Goal: Find contact information: Find contact information

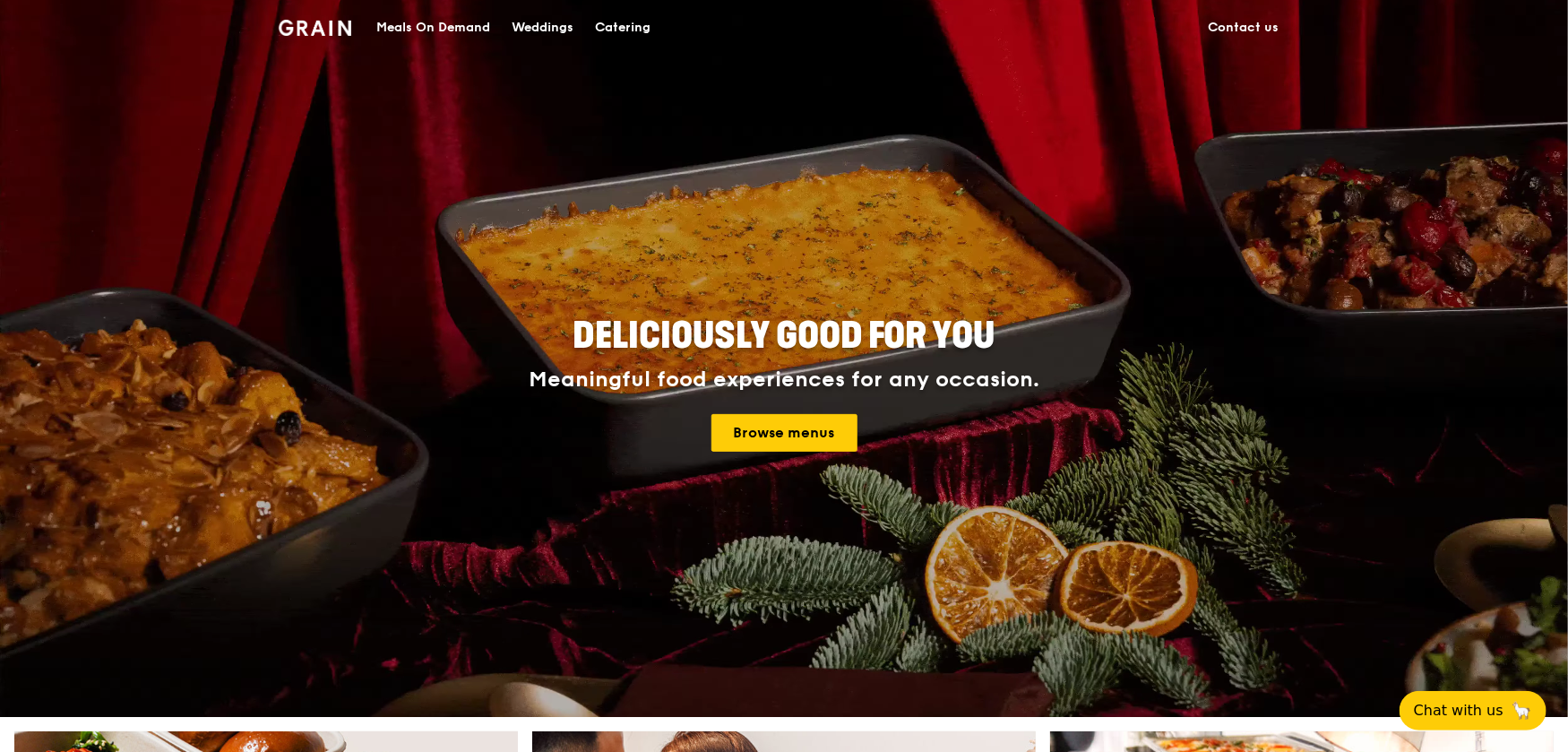
click at [1237, 25] on link "Contact us" at bounding box center [1243, 28] width 92 height 53
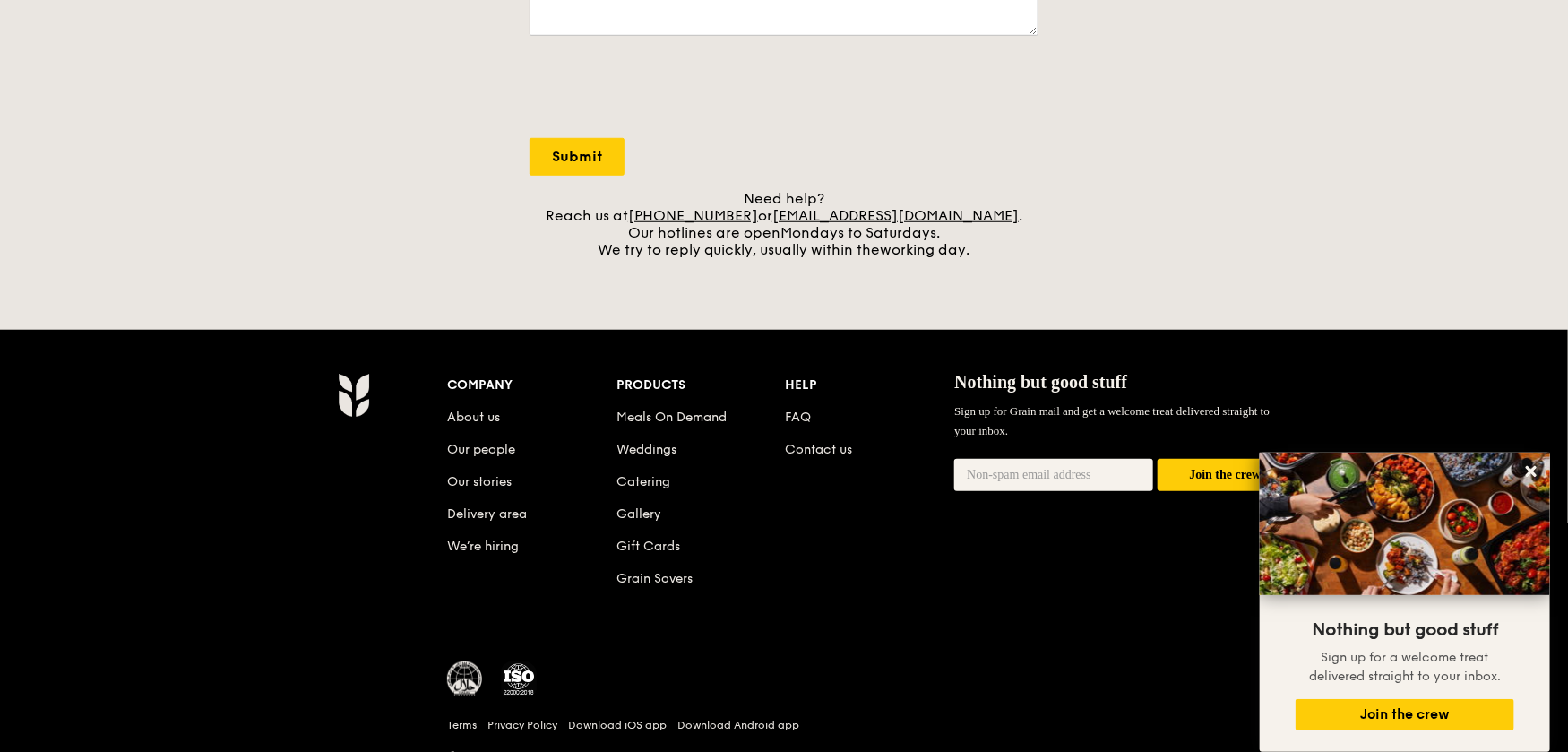
scroll to position [627, 0]
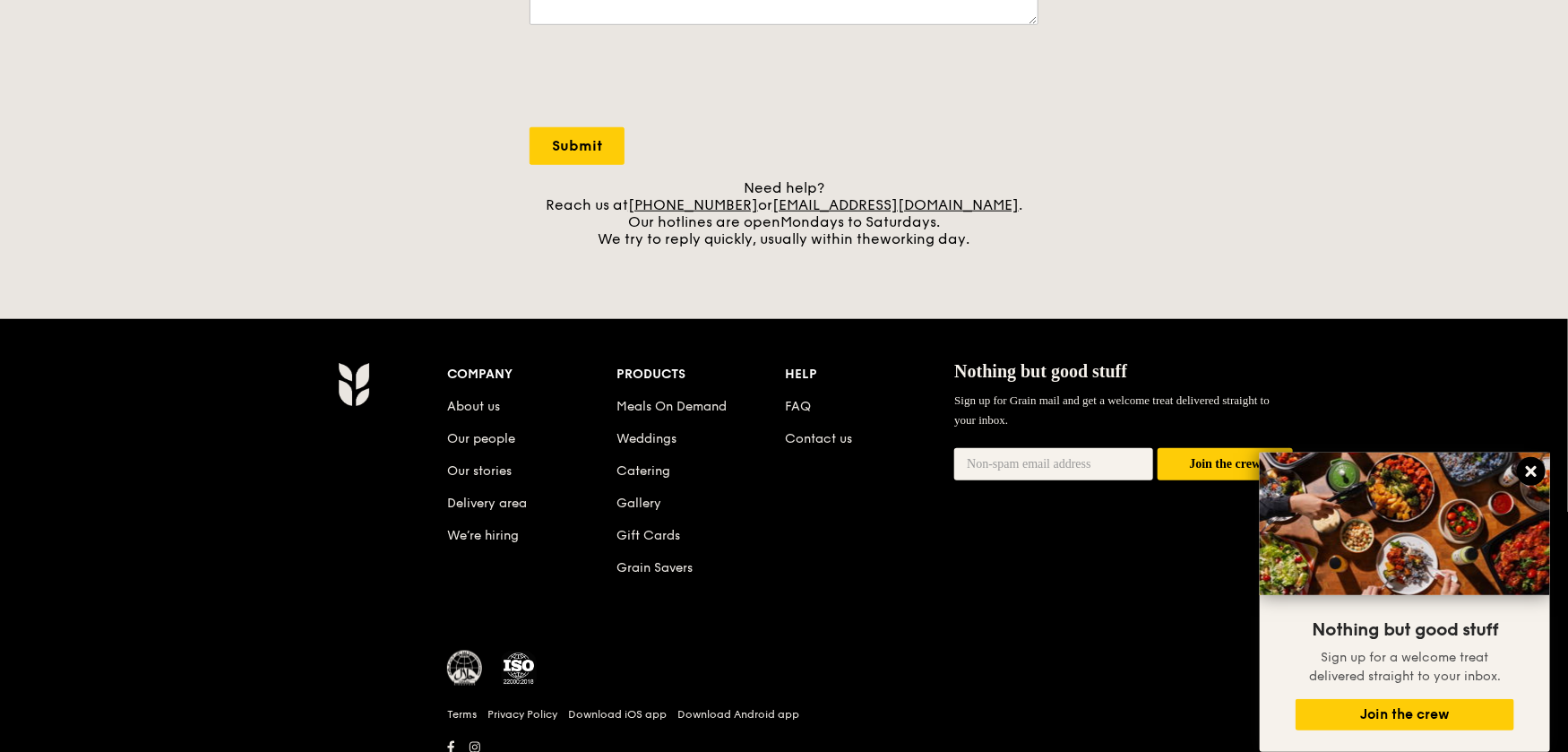
click at [1538, 473] on icon at bounding box center [1531, 471] width 16 height 16
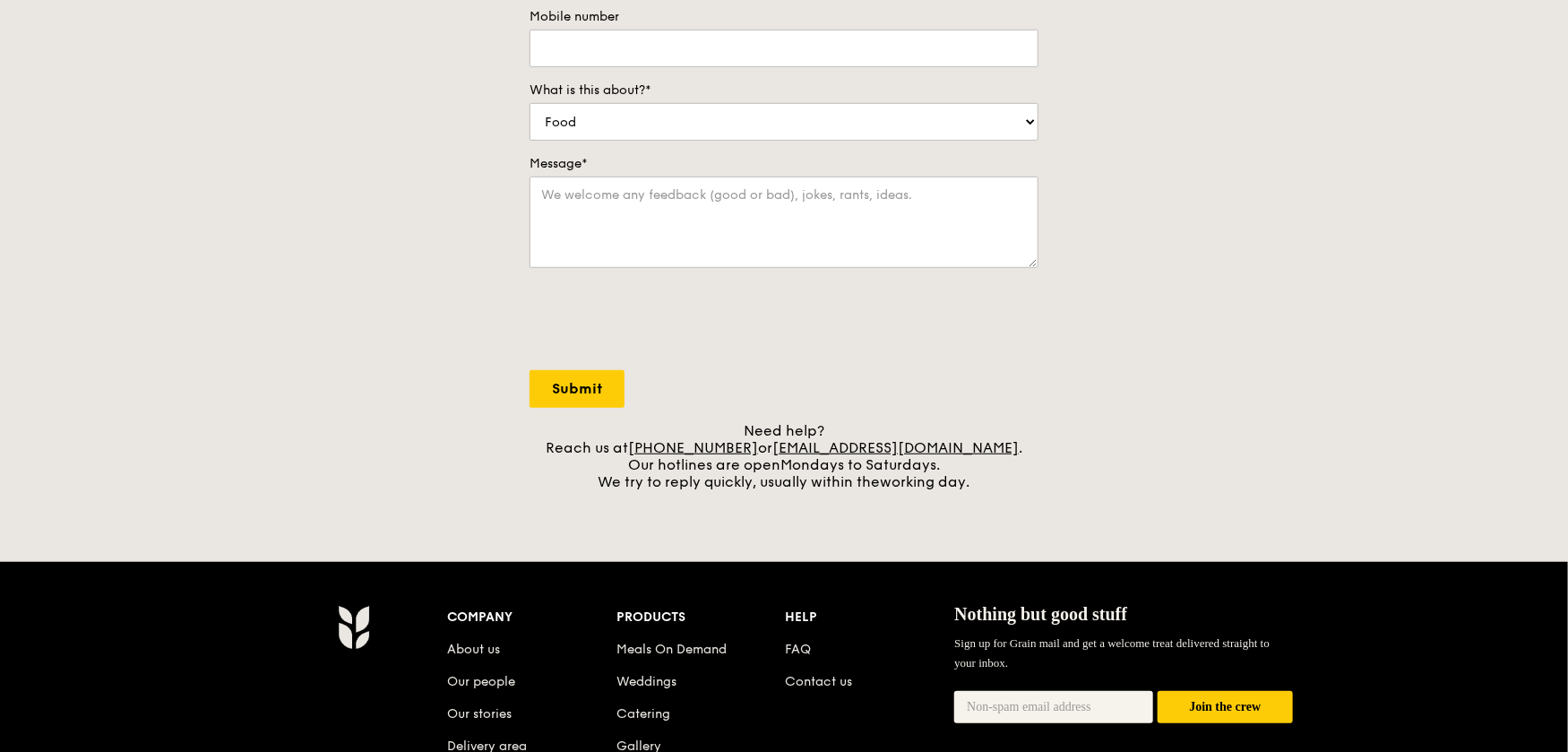
scroll to position [245, 0]
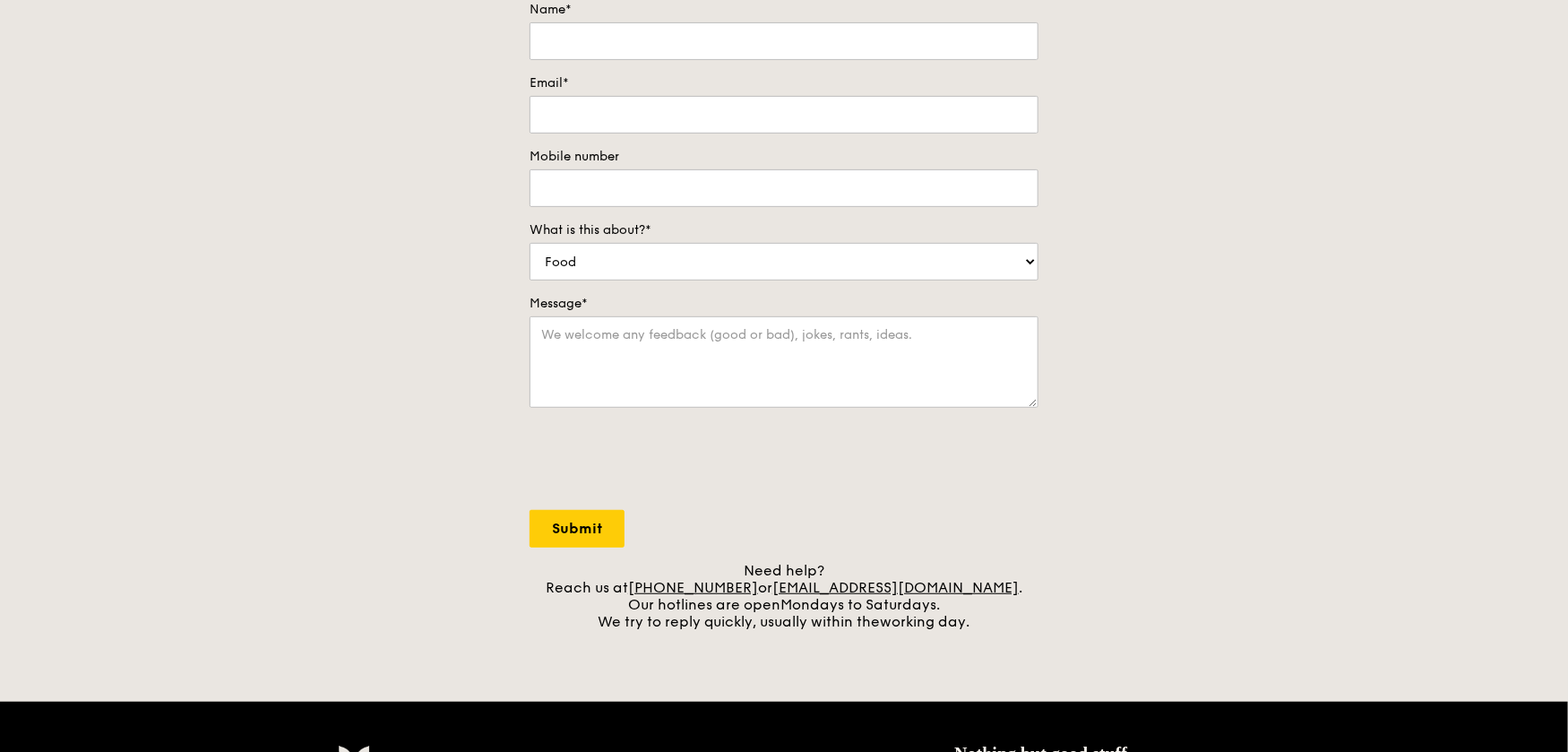
click at [944, 506] on form "Name* Email* Mobile number What is this about?* Food Service Billing/Payment Ca…" at bounding box center [784, 274] width 509 height 547
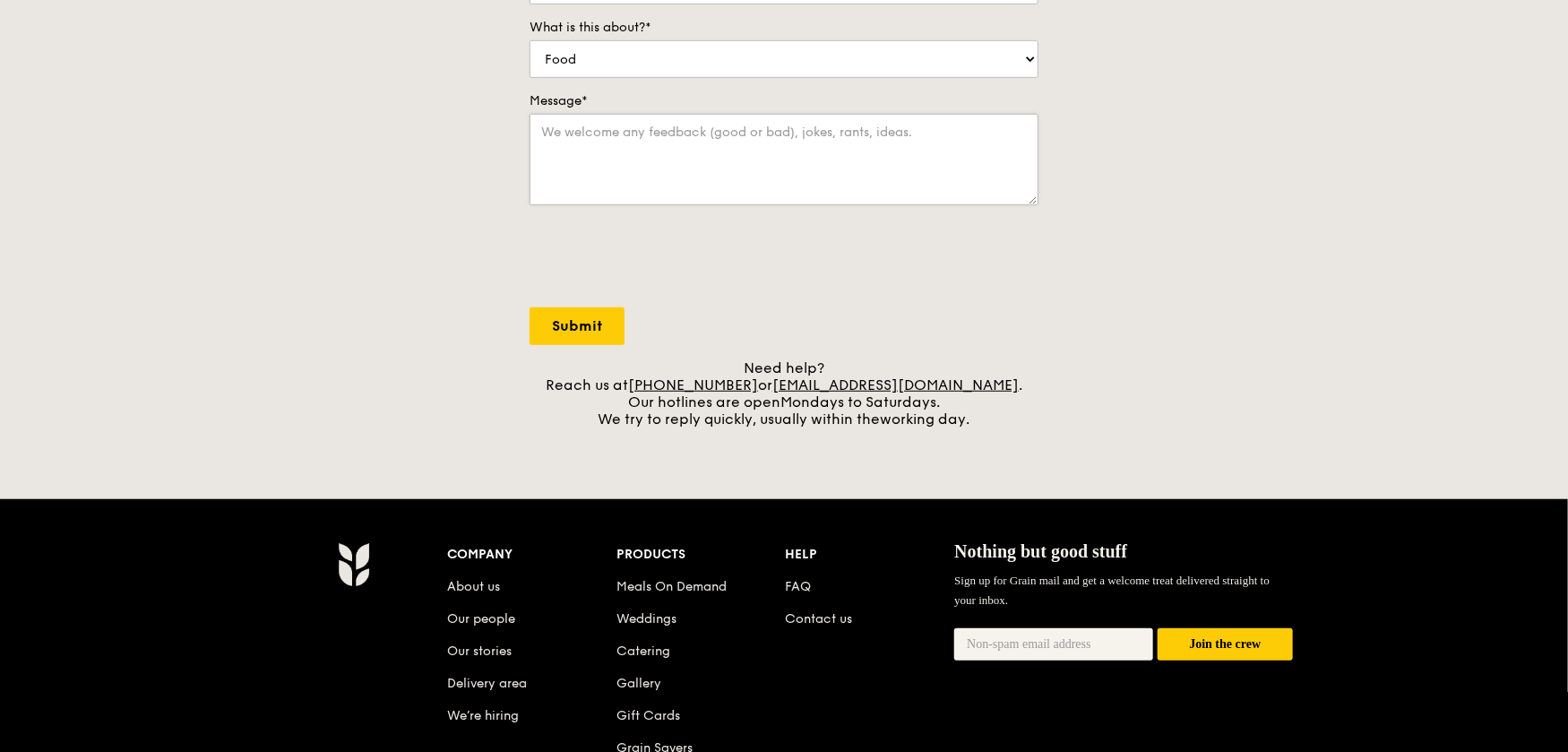
scroll to position [693, 0]
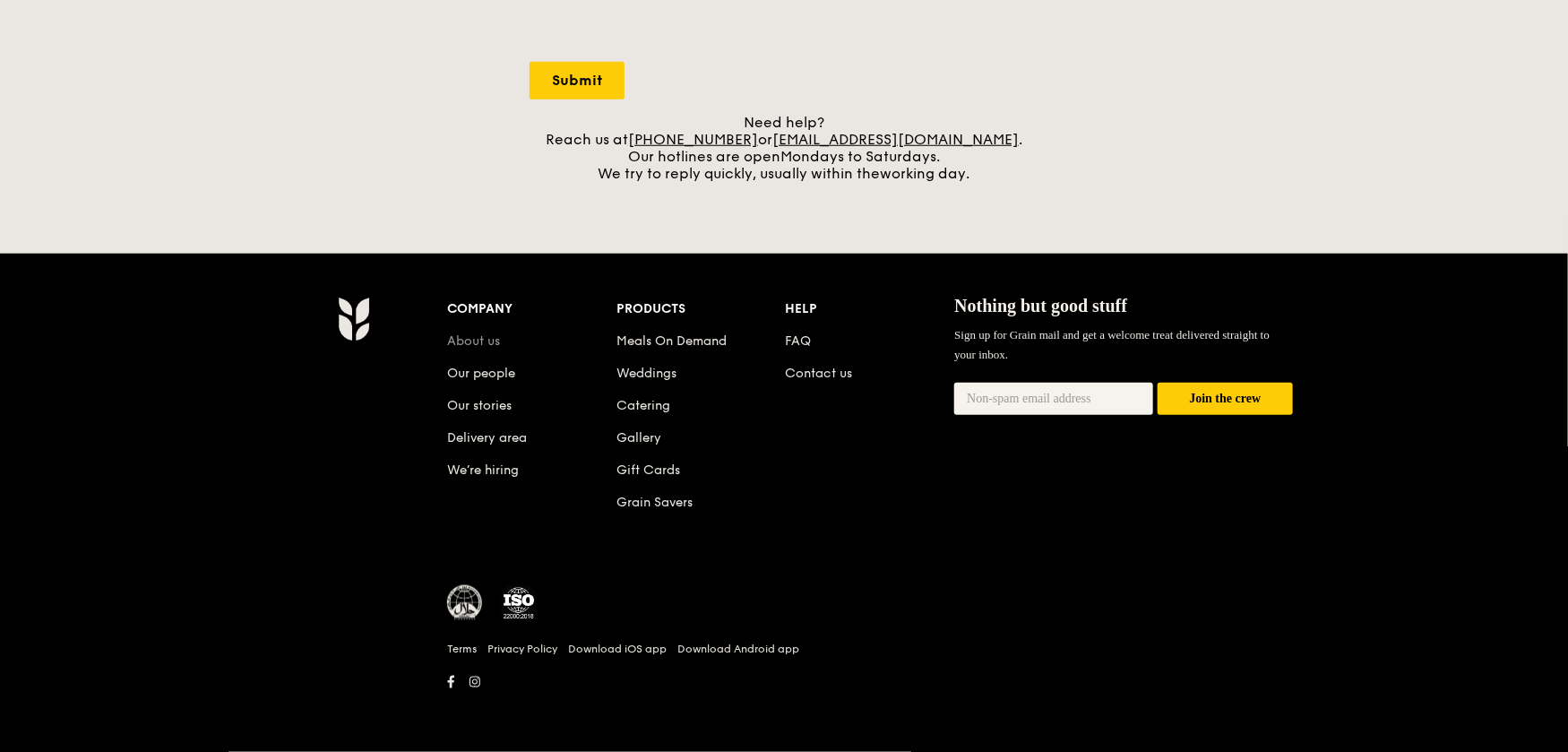
click at [474, 337] on link "About us" at bounding box center [473, 341] width 53 height 15
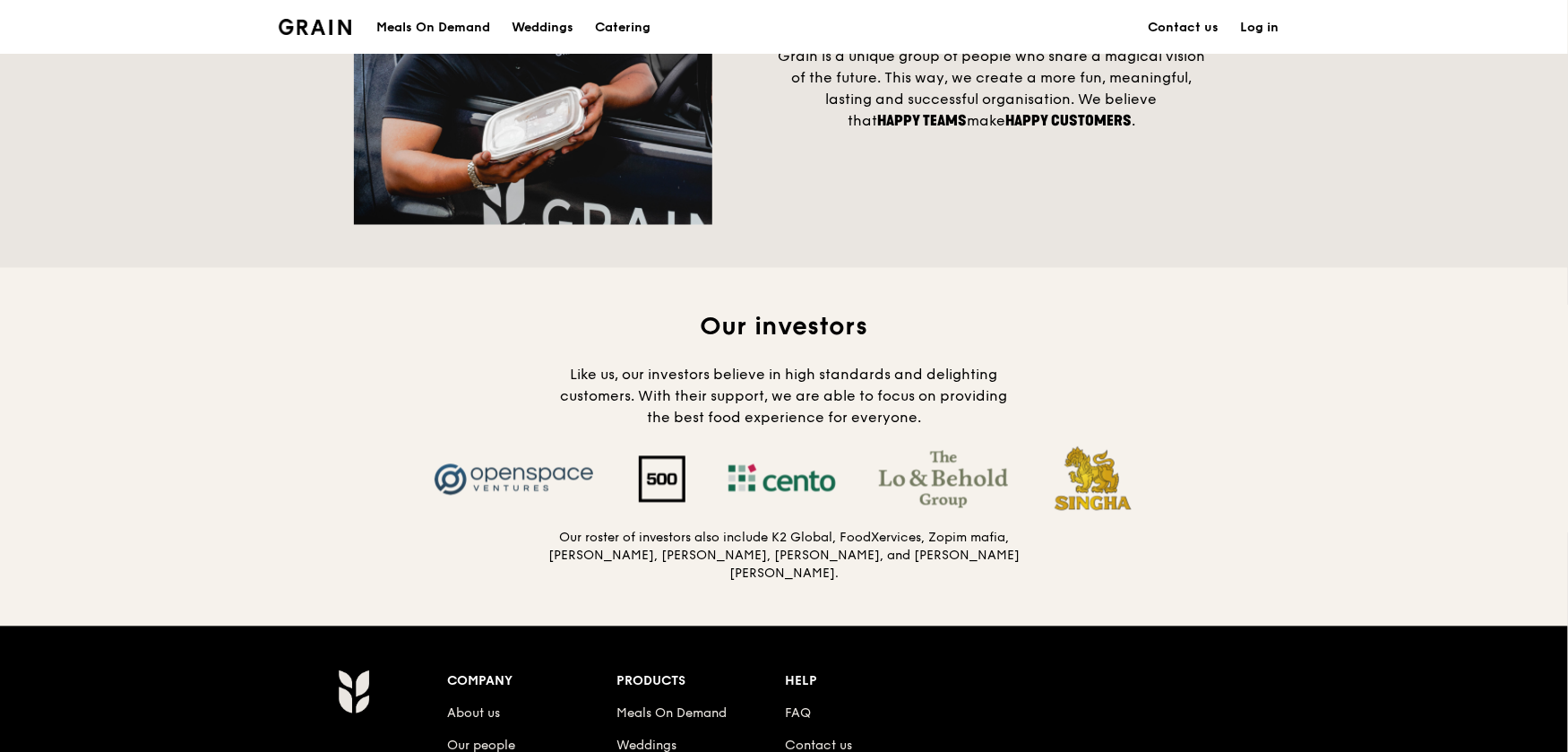
scroll to position [1524, 0]
